Goal: Navigation & Orientation: Understand site structure

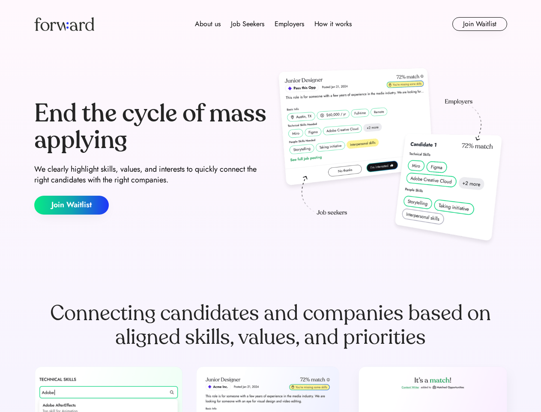
click at [271, 206] on div "End the cycle of mass applying We clearly highlight skills, values, and interes…" at bounding box center [270, 157] width 473 height 184
click at [271, 24] on div "About us Job Seekers Employers How it works" at bounding box center [274, 24] width 338 height 10
click at [64, 24] on img at bounding box center [64, 24] width 60 height 14
click at [274, 24] on div "About us Job Seekers Employers How it works" at bounding box center [274, 24] width 338 height 10
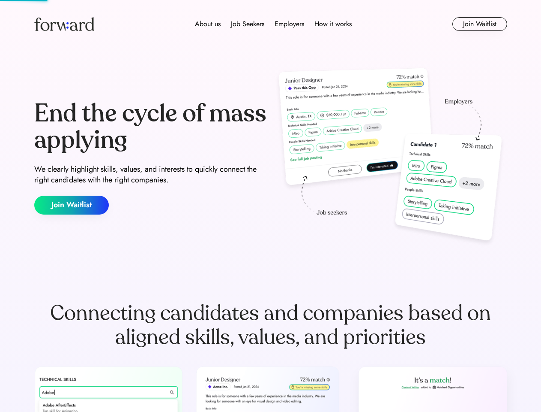
click at [208, 24] on div "About us" at bounding box center [208, 24] width 26 height 10
click at [248, 24] on div "Job Seekers" at bounding box center [247, 24] width 33 height 10
click at [289, 24] on div "Employers" at bounding box center [290, 24] width 30 height 10
click at [333, 24] on div "How it works" at bounding box center [333, 24] width 37 height 10
click at [480, 24] on button "Join Waitlist" at bounding box center [480, 24] width 55 height 14
